Goal: Information Seeking & Learning: Check status

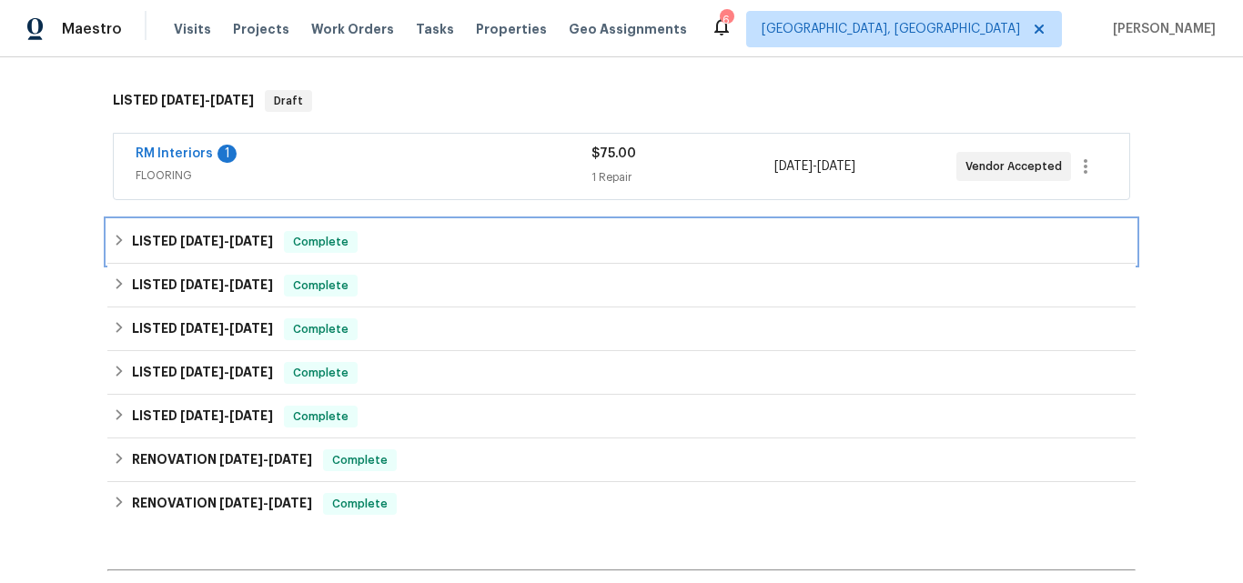
click at [162, 237] on h6 "LISTED 8/7/25 - 8/8/25" at bounding box center [202, 242] width 141 height 22
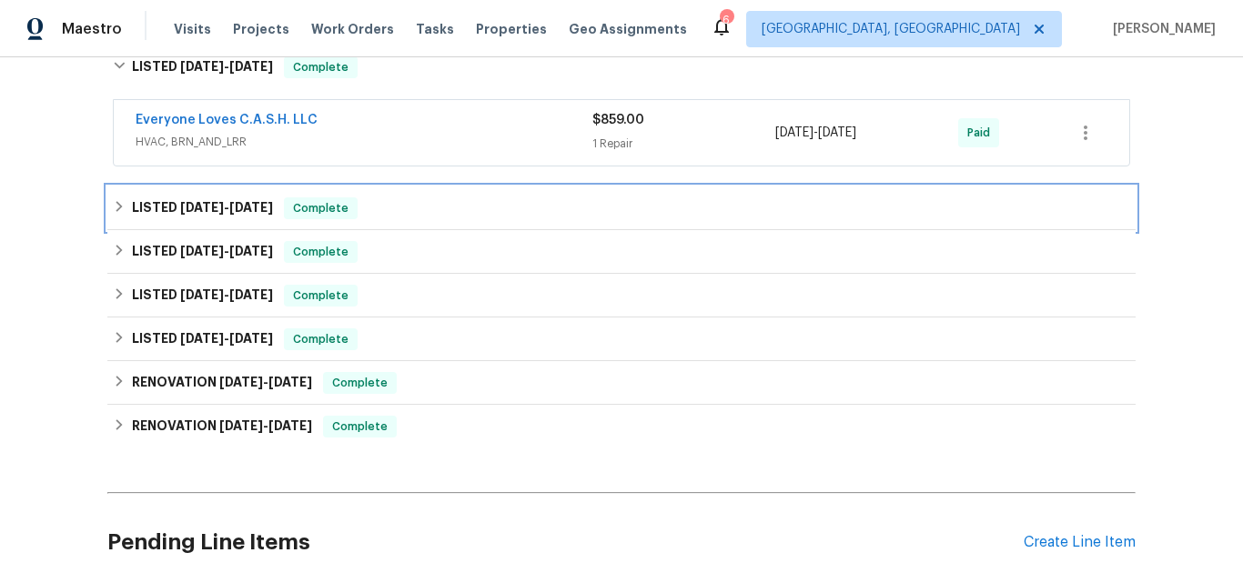
click at [181, 210] on span "8/6/25" at bounding box center [202, 207] width 44 height 13
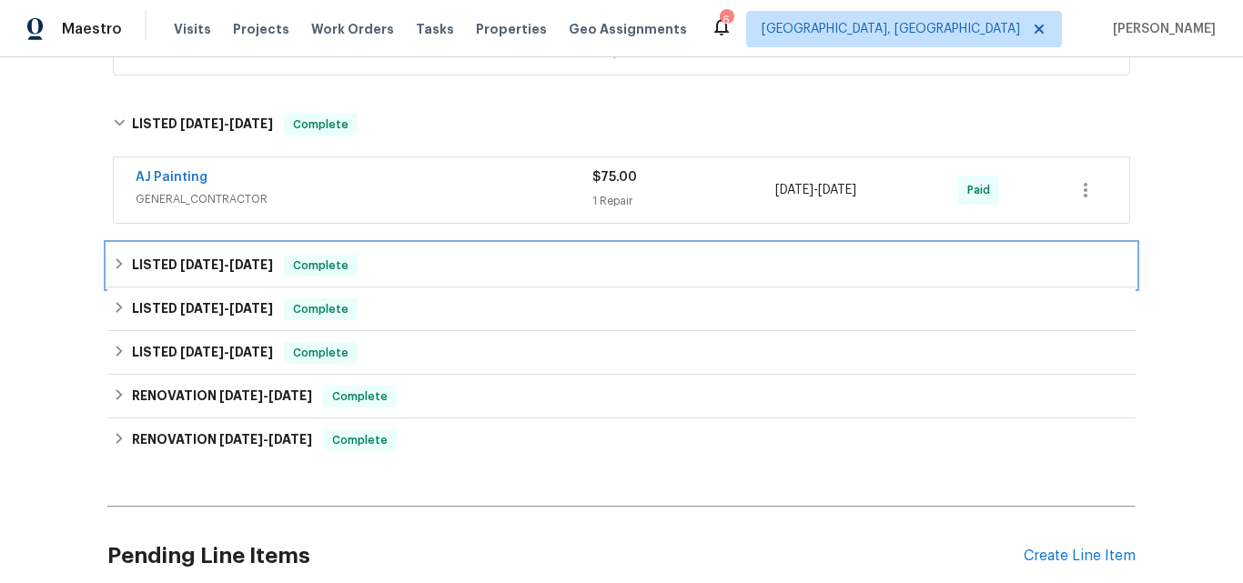
click at [158, 269] on h6 "LISTED 5/27/25 - 5/29/25" at bounding box center [202, 266] width 141 height 22
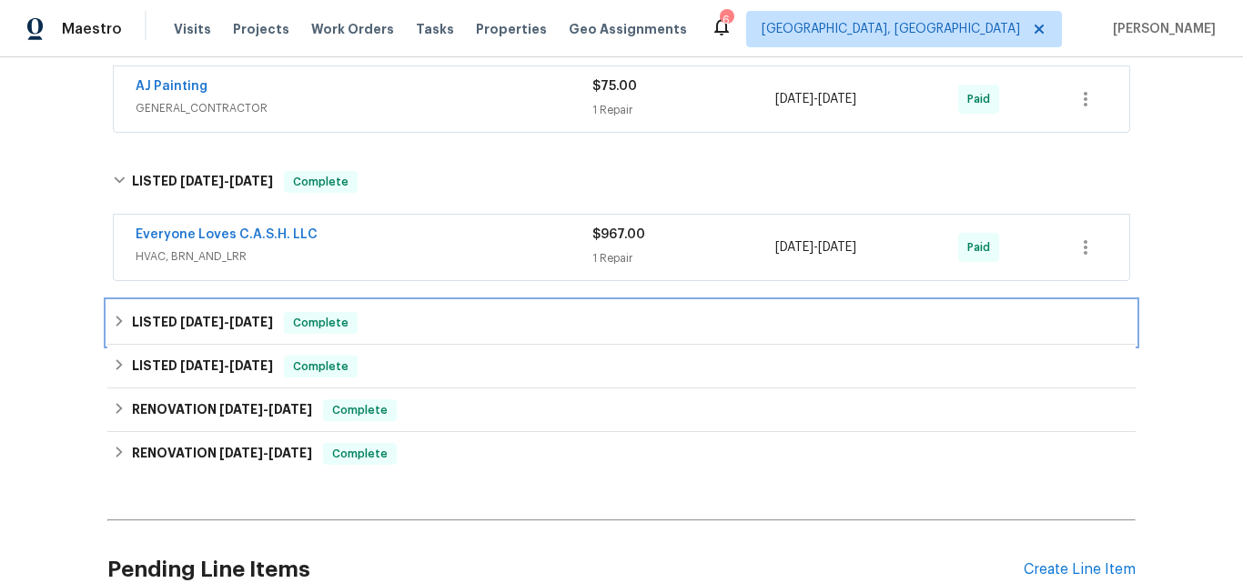
click at [152, 318] on h6 "LISTED 5/8/25 - 5/12/25" at bounding box center [202, 323] width 141 height 22
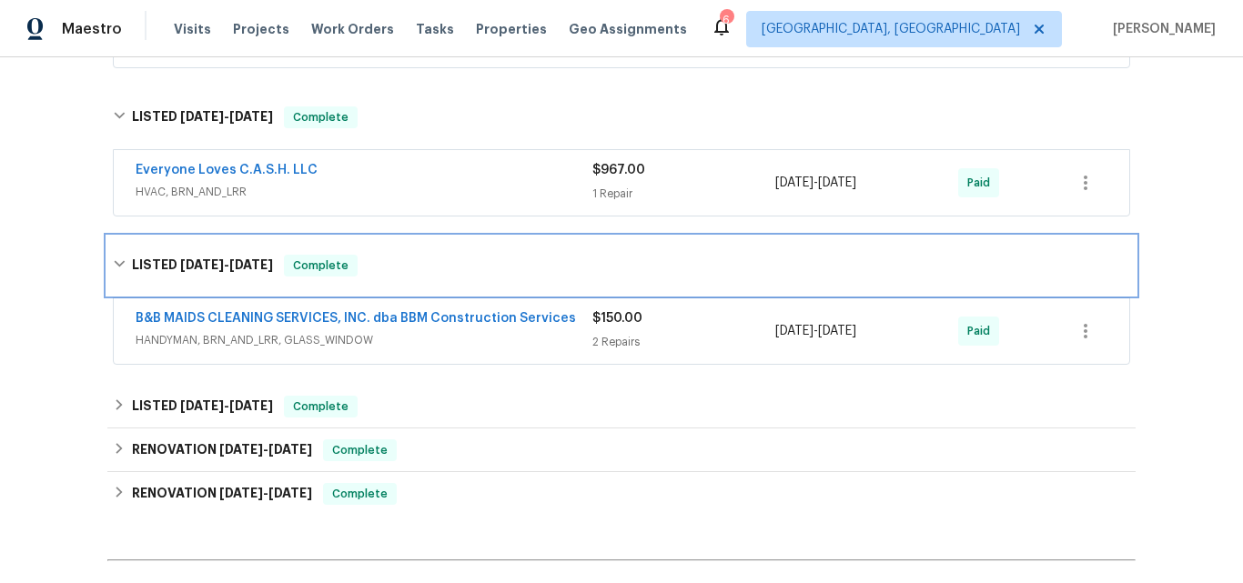
scroll to position [819, 0]
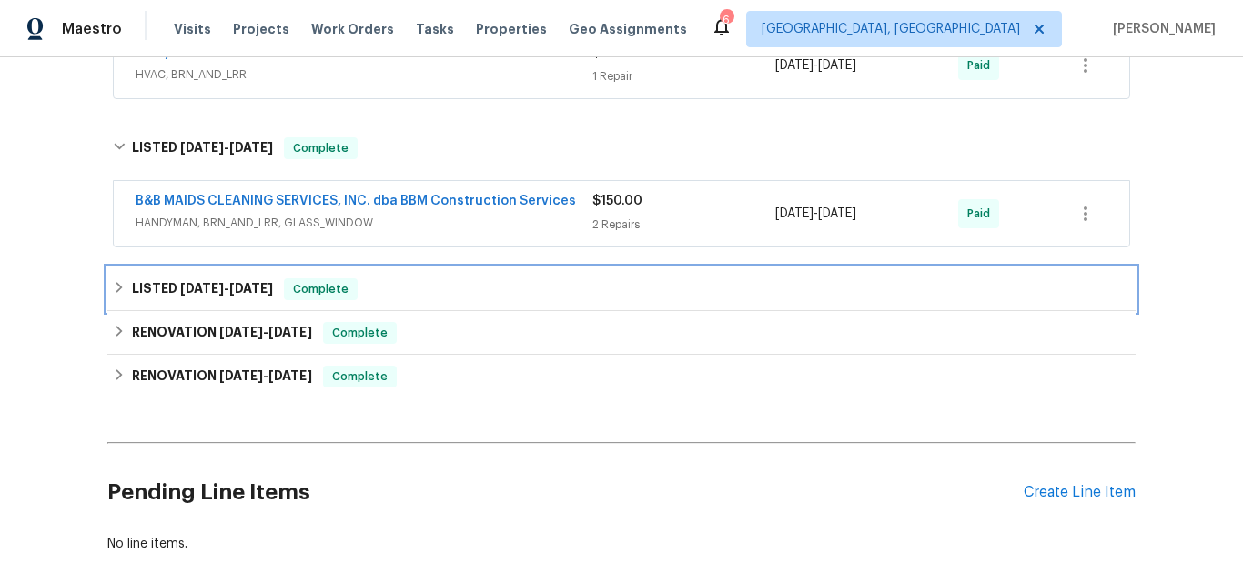
click at [163, 279] on h6 "LISTED 4/9/25 - 4/9/25" at bounding box center [202, 290] width 141 height 22
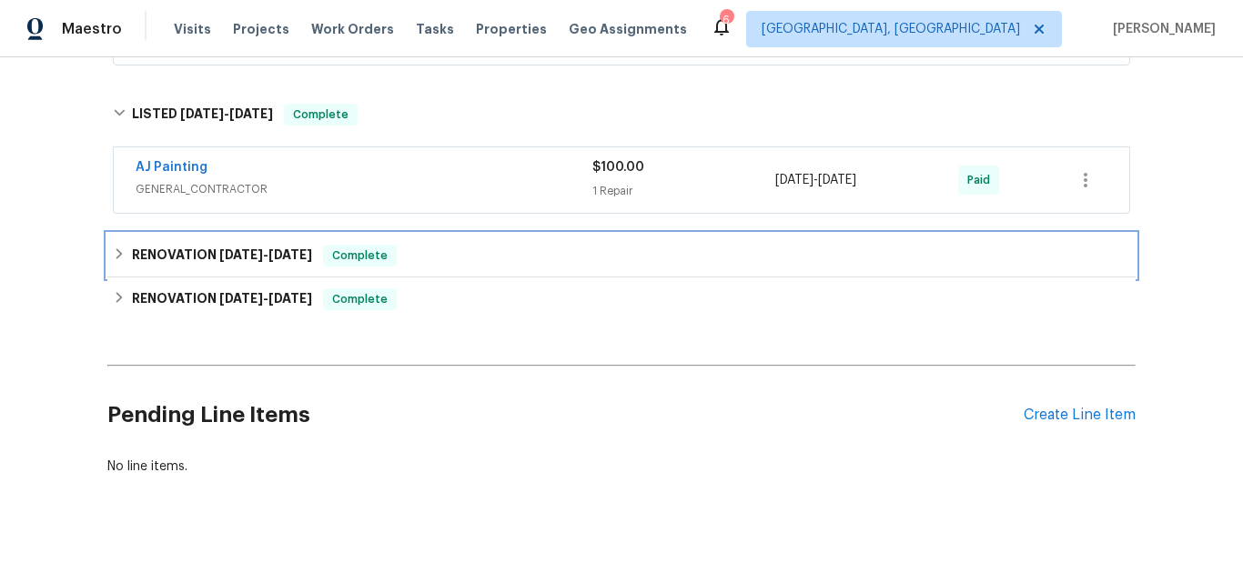
click at [182, 245] on h6 "RENOVATION 2/10/25 - 2/10/25" at bounding box center [222, 256] width 180 height 22
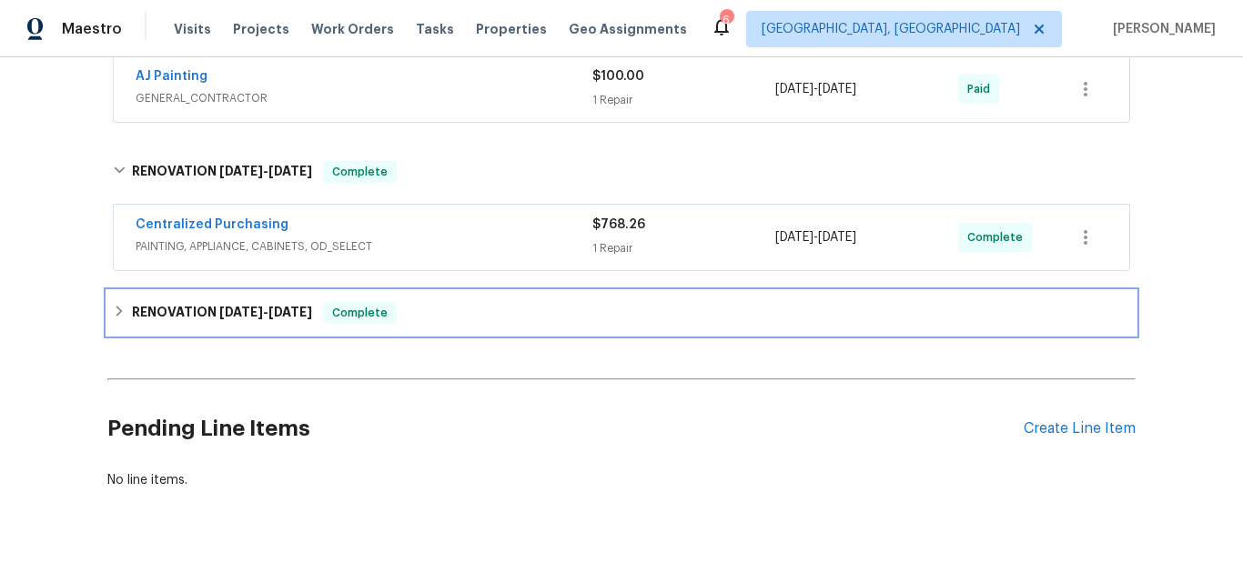
click at [160, 305] on h6 "RENOVATION 1/30/25 - 2/10/25" at bounding box center [222, 313] width 180 height 22
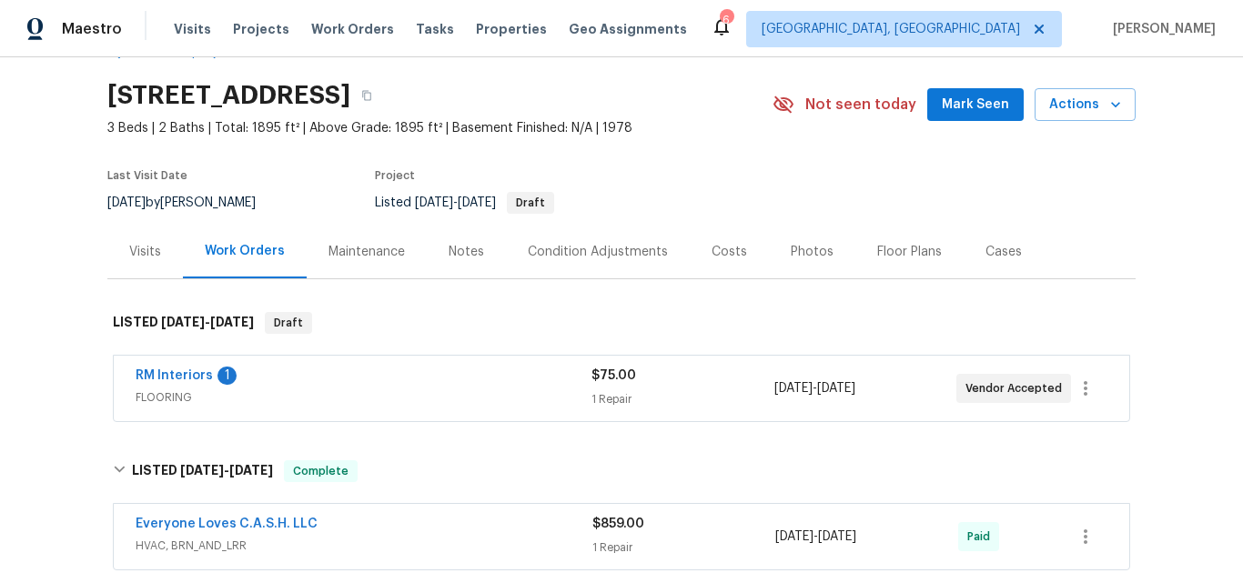
scroll to position [0, 0]
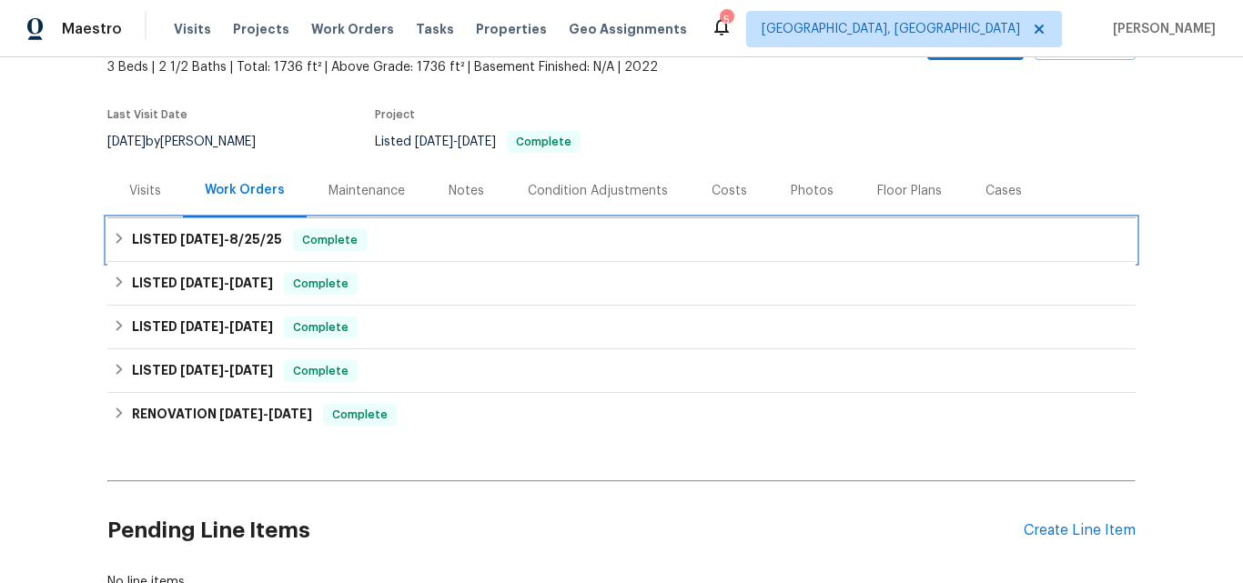
click at [180, 233] on span "8/14/25" at bounding box center [202, 239] width 44 height 13
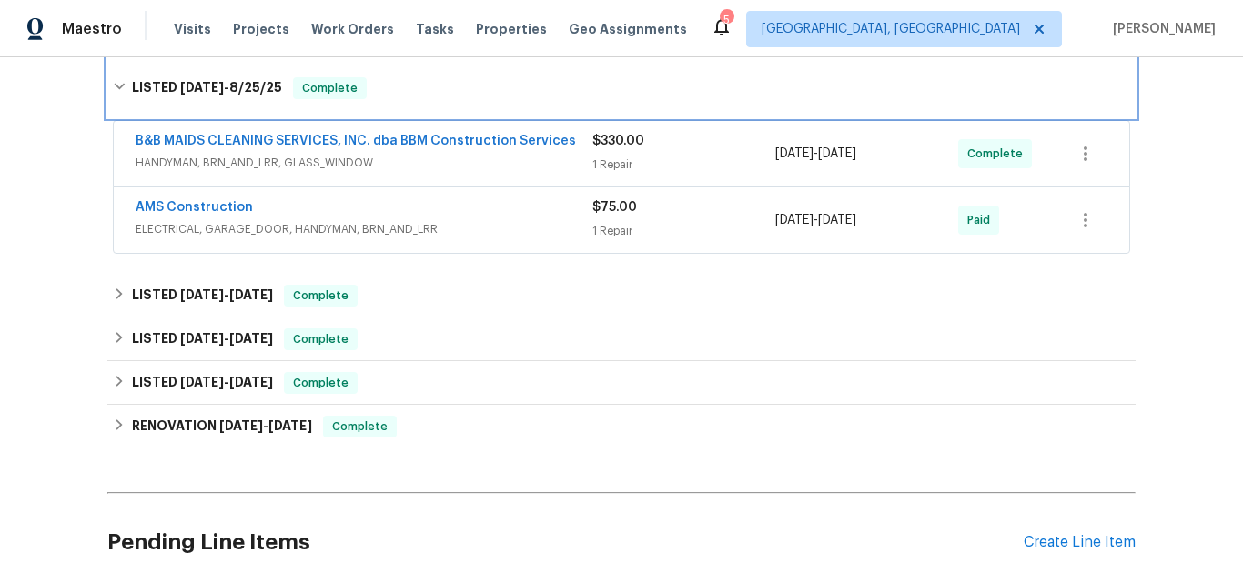
scroll to position [294, 0]
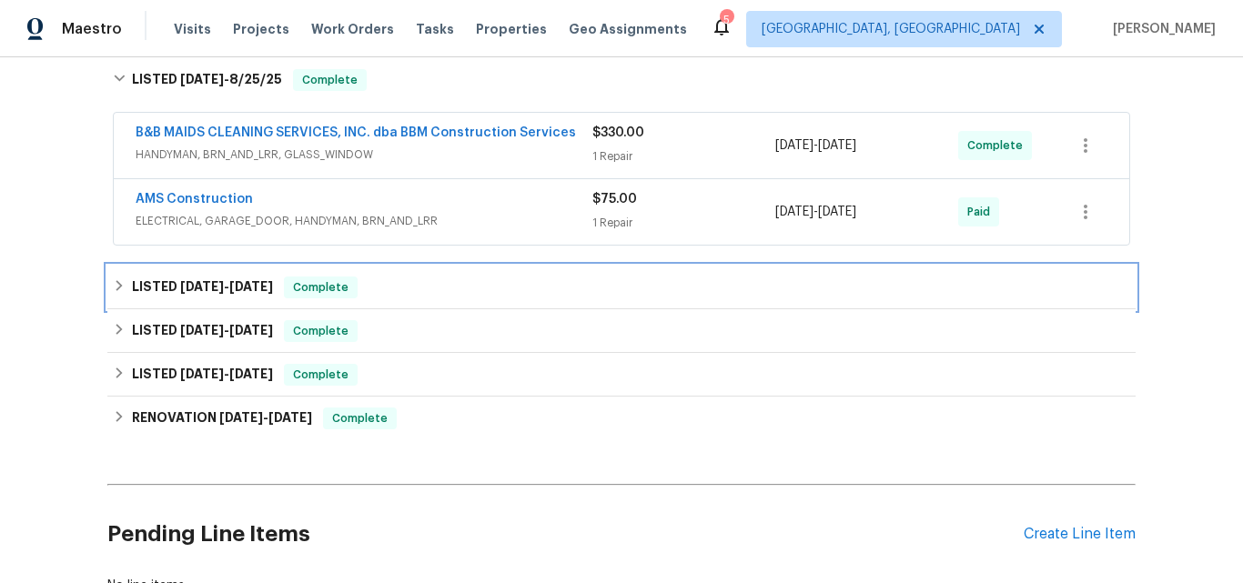
click at [195, 288] on span "5/9/25" at bounding box center [202, 286] width 44 height 13
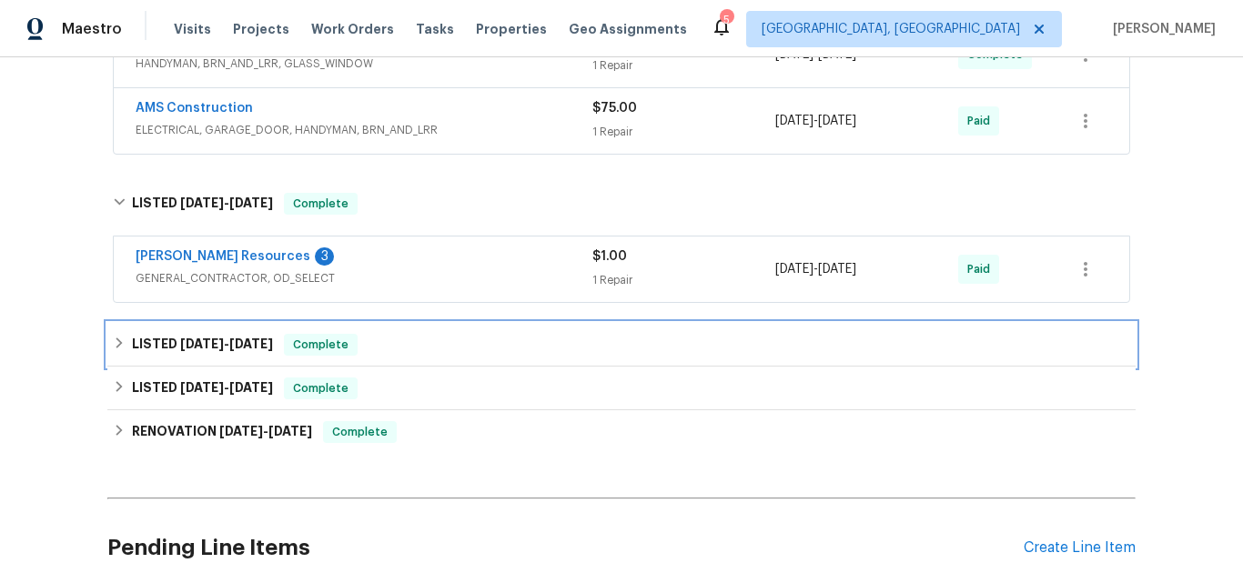
click at [180, 343] on span "1/16/25" at bounding box center [202, 344] width 44 height 13
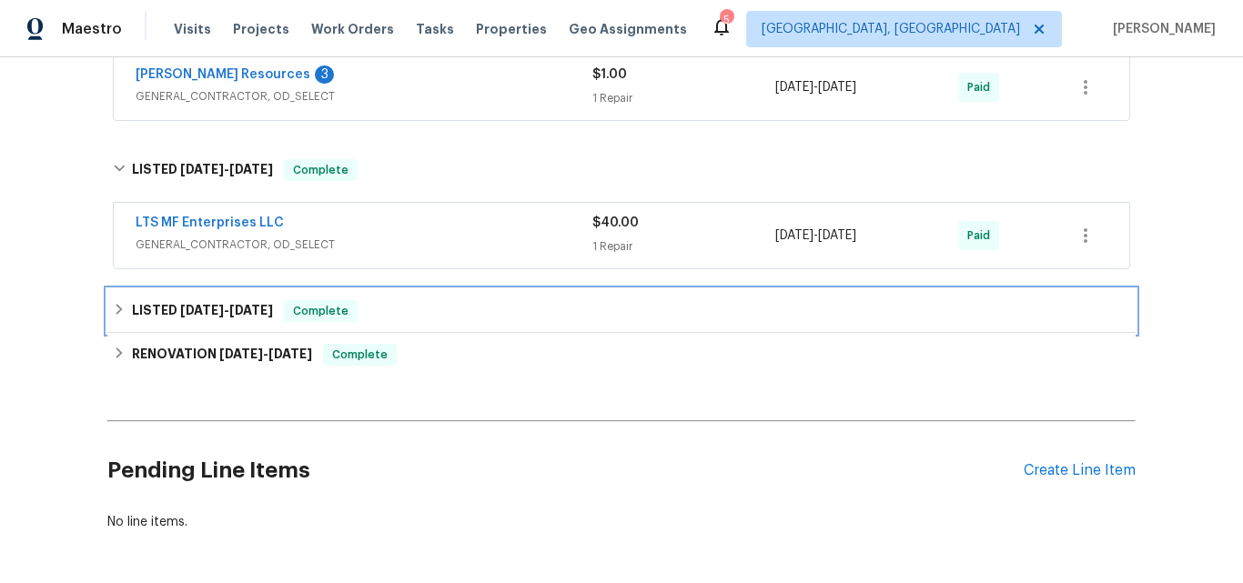
click at [191, 311] on span "10/25/24" at bounding box center [202, 310] width 44 height 13
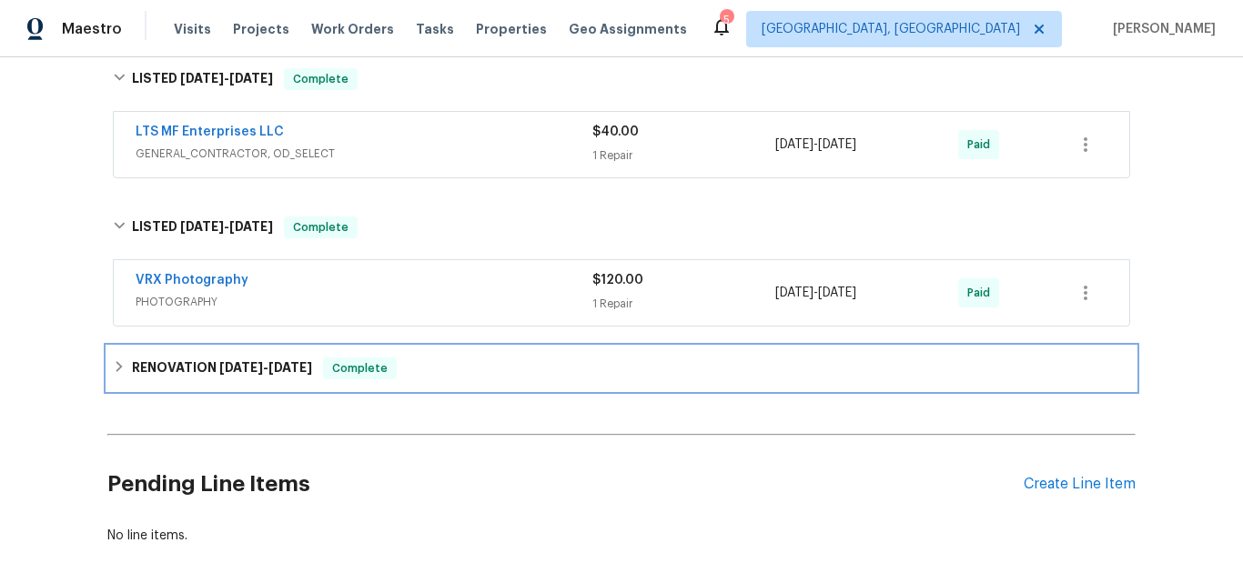
click at [179, 368] on h6 "RENOVATION 10/8/24 - 10/15/24" at bounding box center [222, 369] width 180 height 22
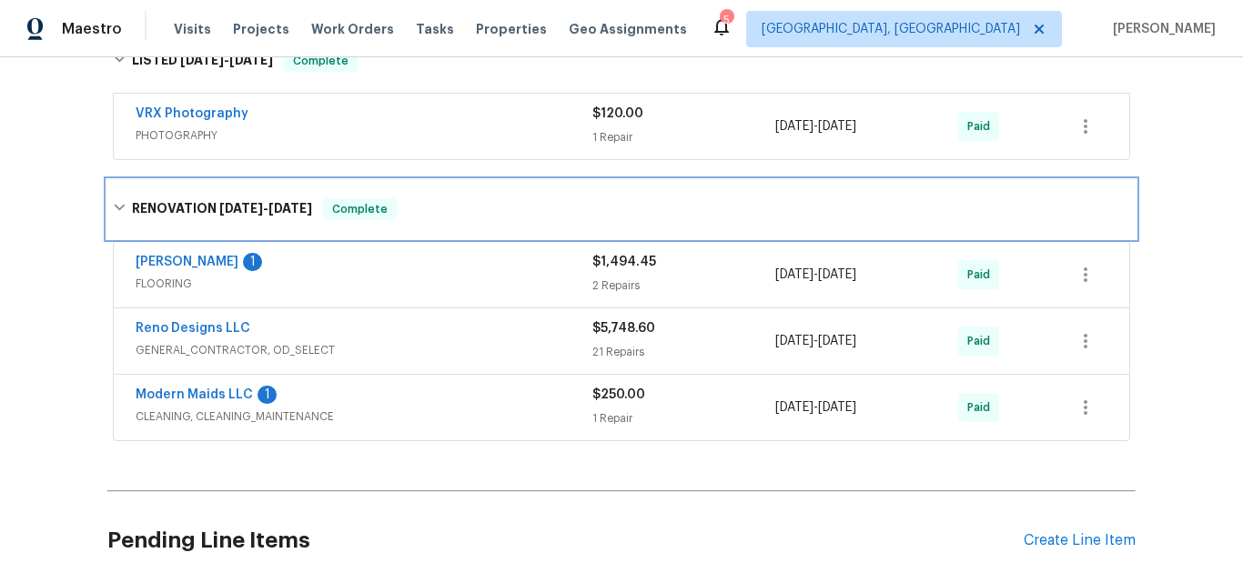
scroll to position [840, 0]
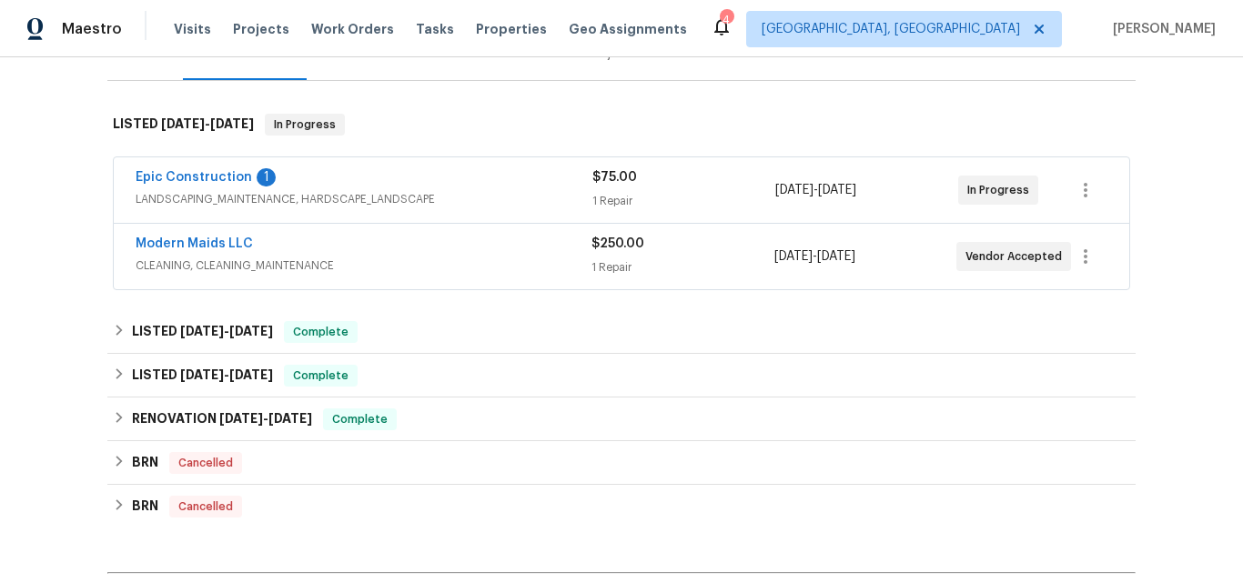
scroll to position [294, 0]
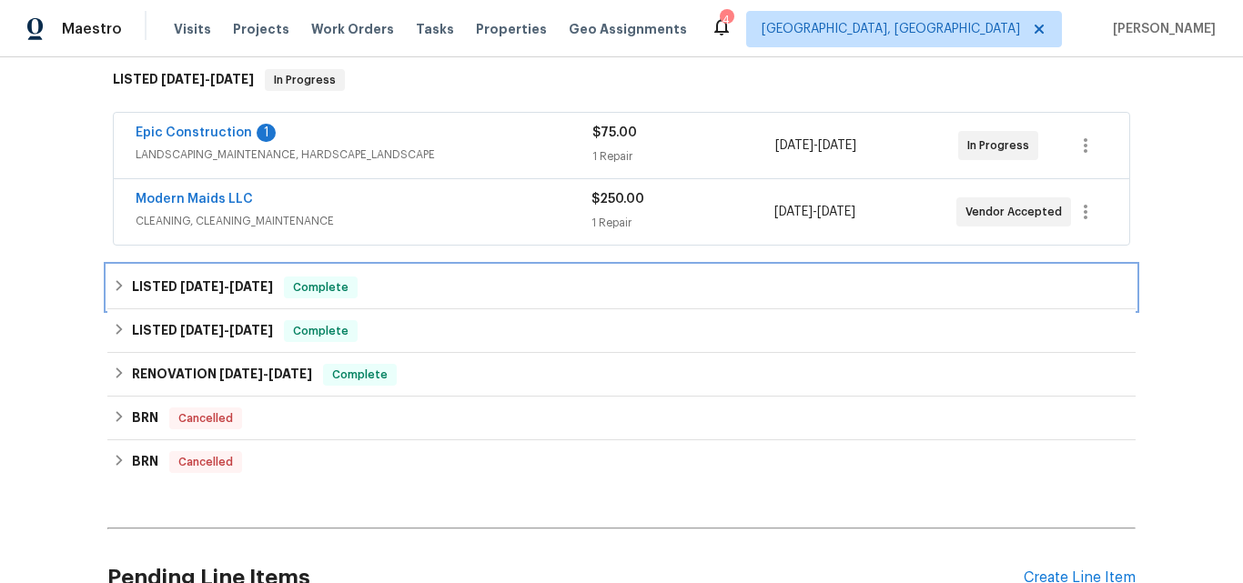
click at [186, 289] on span "7/31/25" at bounding box center [202, 286] width 44 height 13
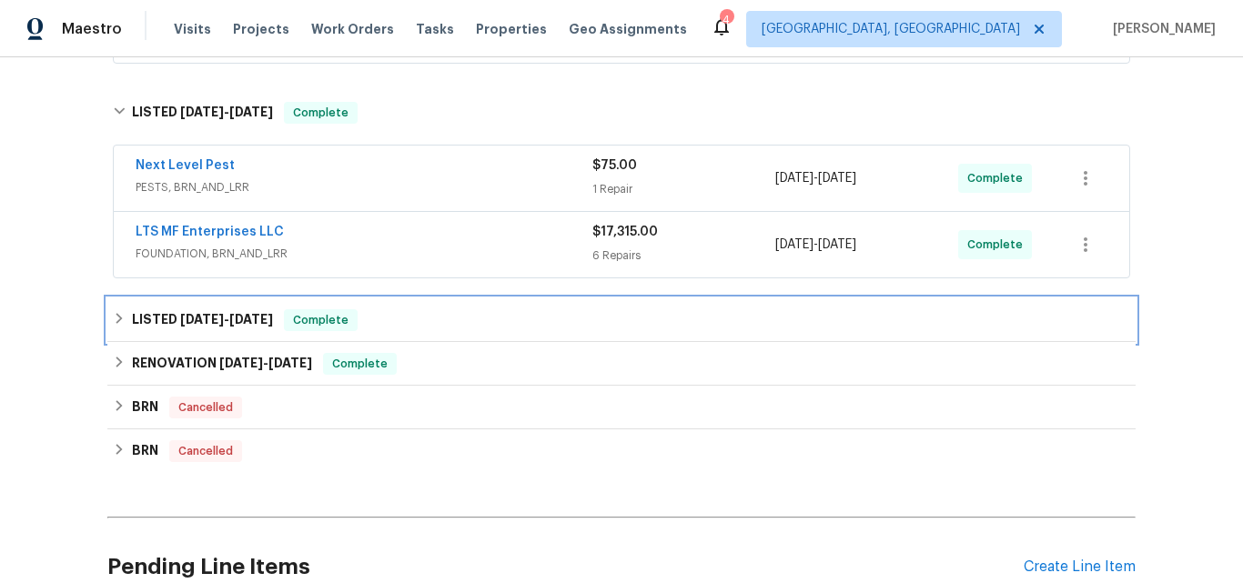
click at [173, 330] on h6 "LISTED 4/23/25 - 5/14/25" at bounding box center [202, 320] width 141 height 22
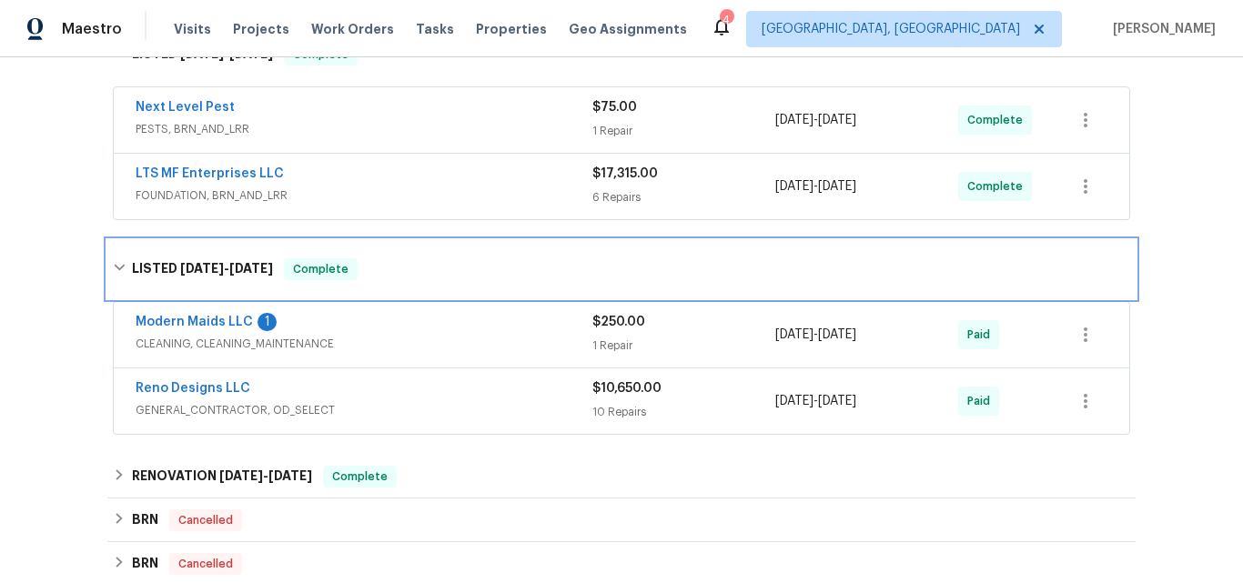
scroll to position [567, 0]
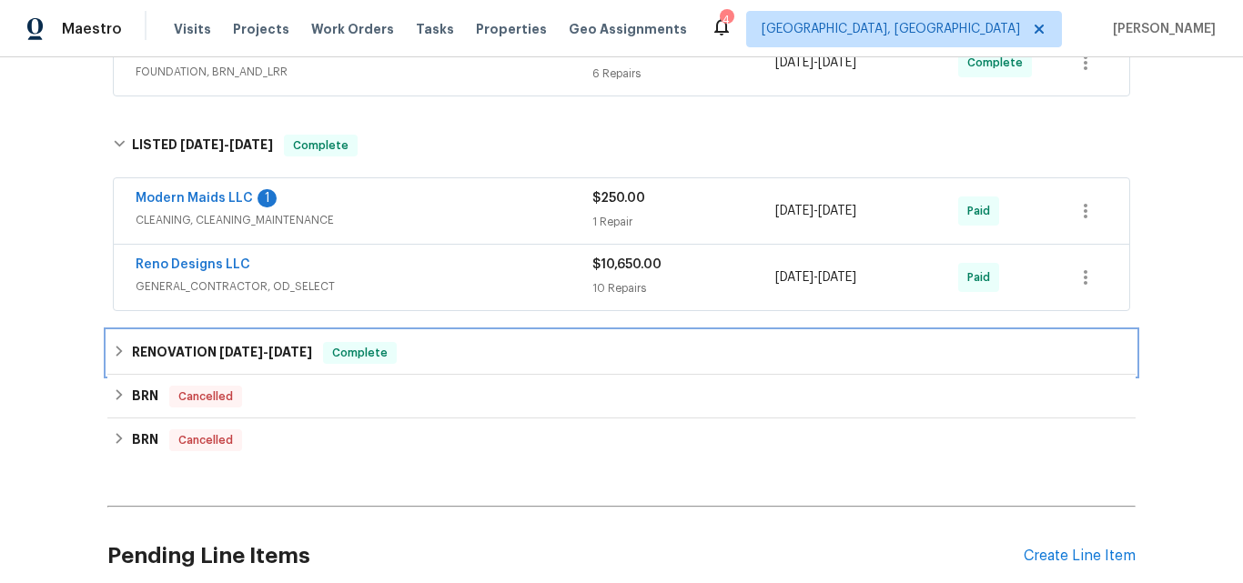
click at [188, 355] on h6 "RENOVATION 3/12/25 - 3/20/25" at bounding box center [222, 353] width 180 height 22
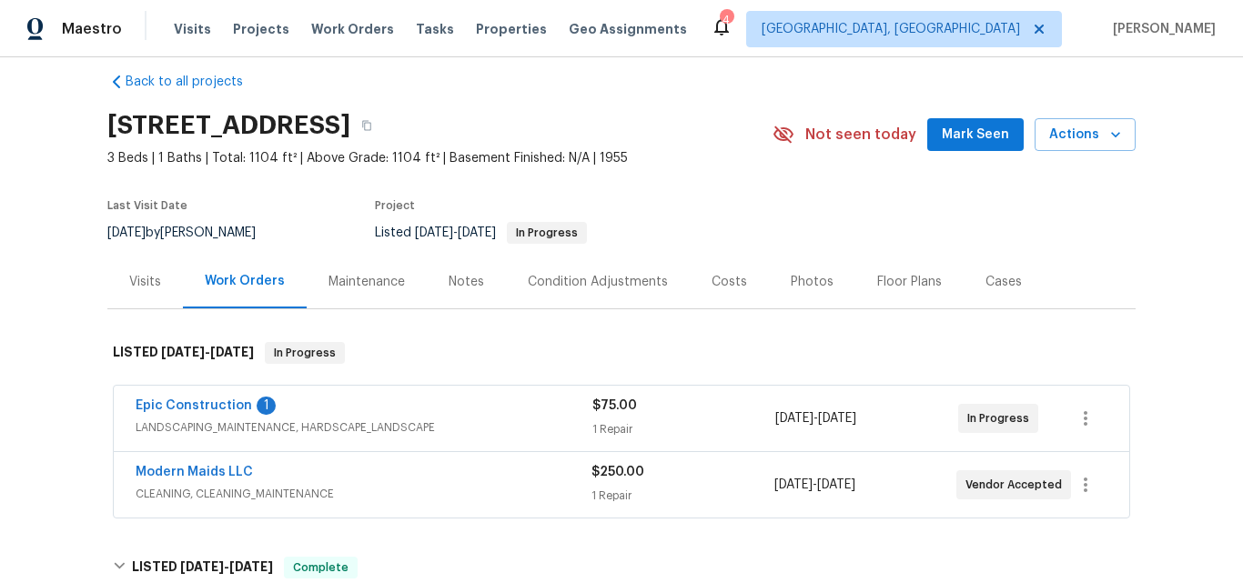
scroll to position [112, 0]
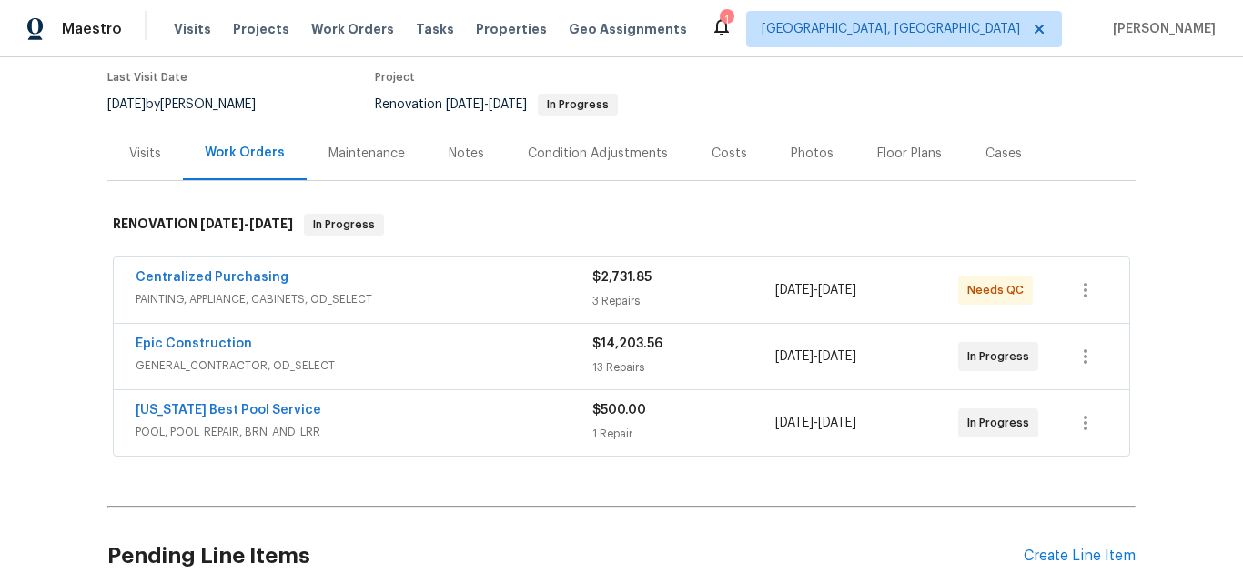
scroll to position [182, 0]
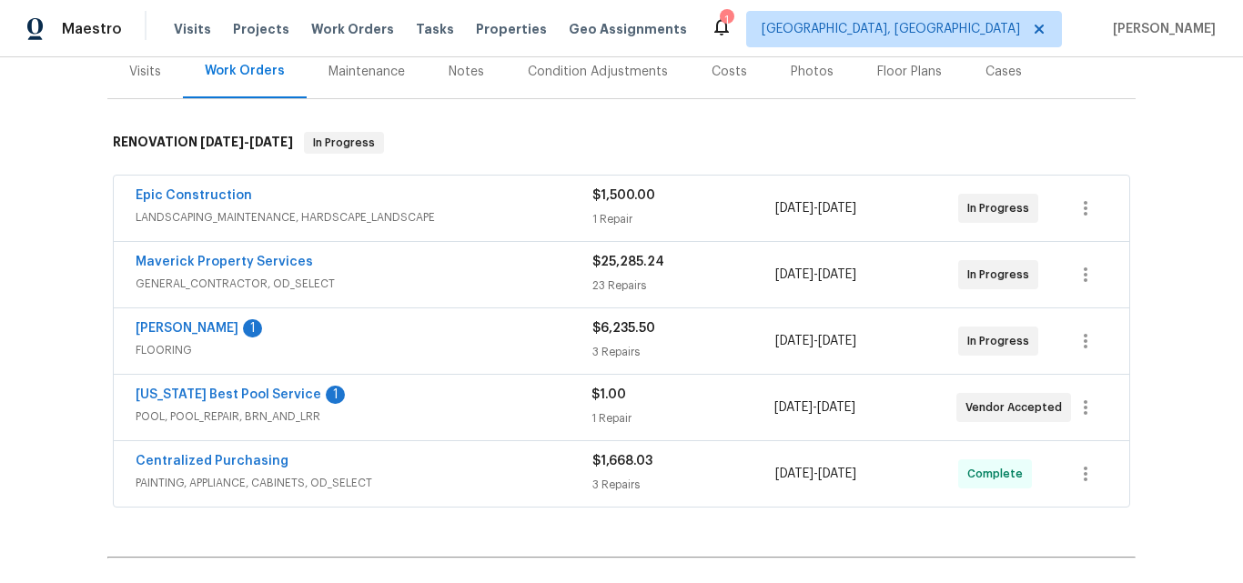
scroll to position [273, 0]
